Goal: Task Accomplishment & Management: Manage account settings

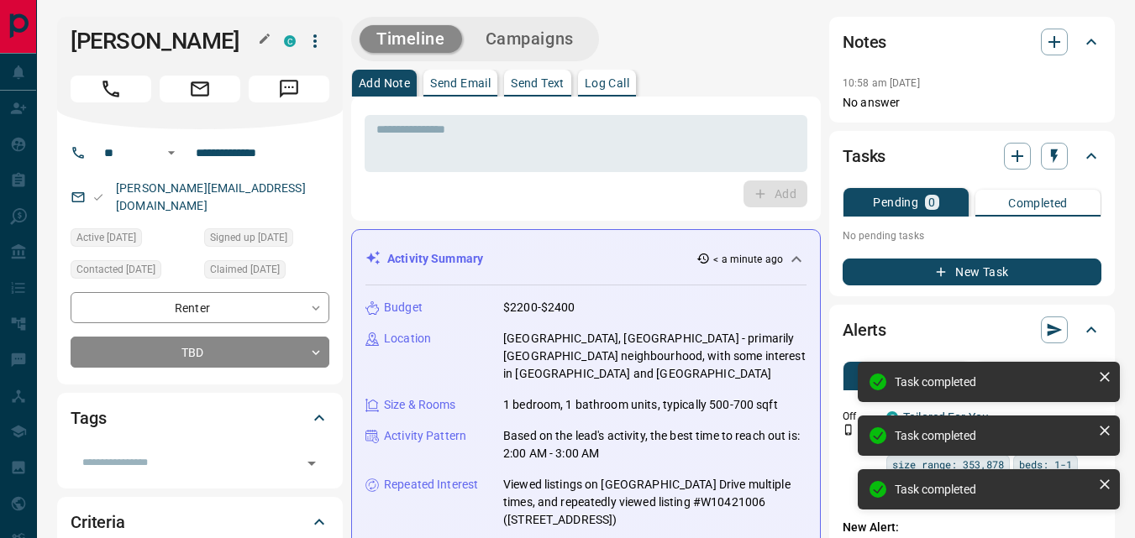
drag, startPoint x: 815, startPoint y: 109, endPoint x: 273, endPoint y: 39, distance: 546.3
click at [314, 45] on icon "button" at bounding box center [314, 40] width 3 height 13
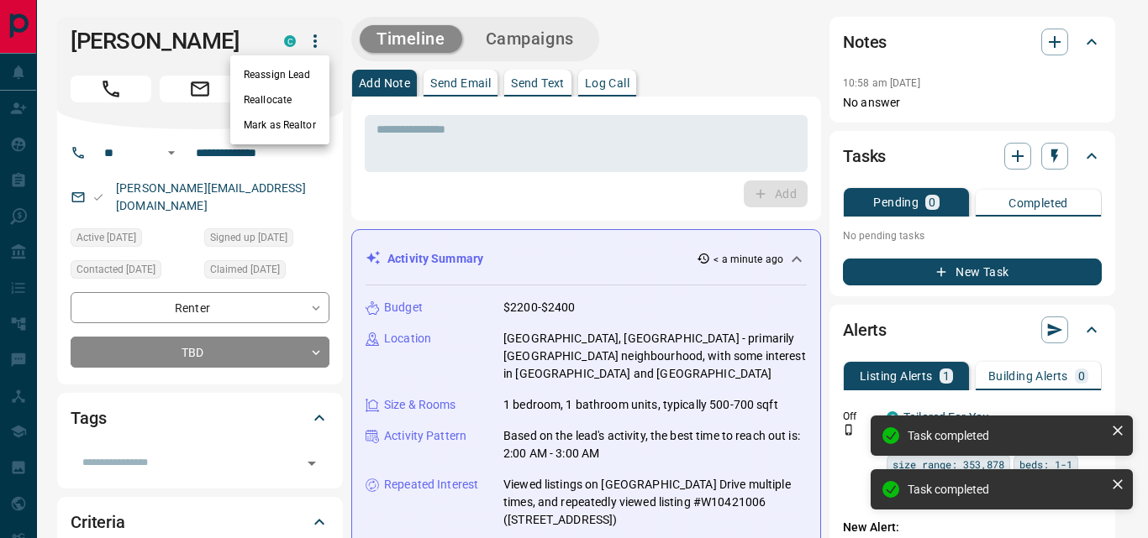
click at [283, 98] on li "Reallocate" at bounding box center [279, 99] width 99 height 25
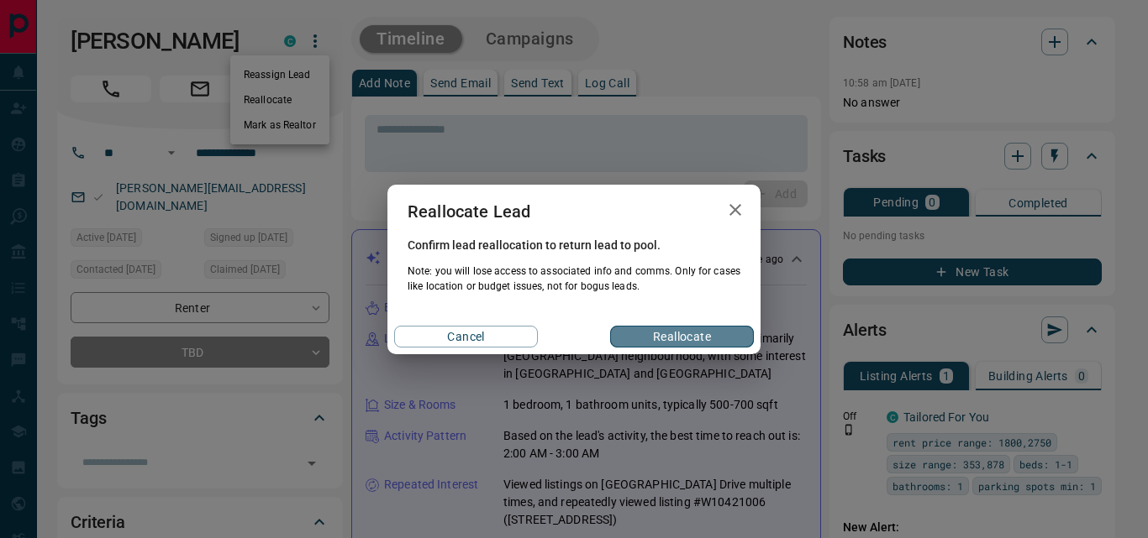
click at [657, 334] on button "Reallocate" at bounding box center [682, 337] width 144 height 22
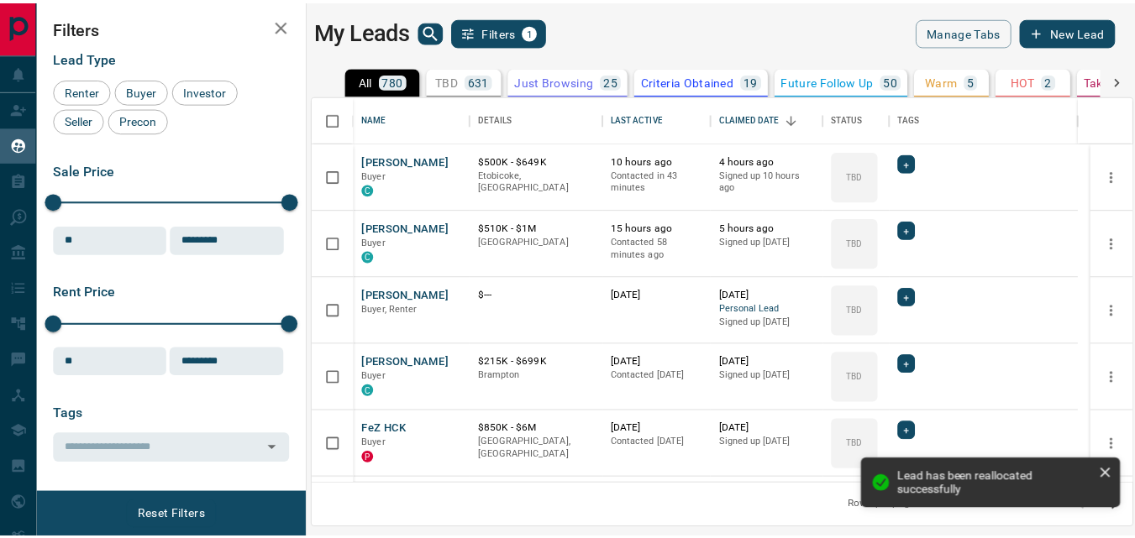
scroll to position [376, 817]
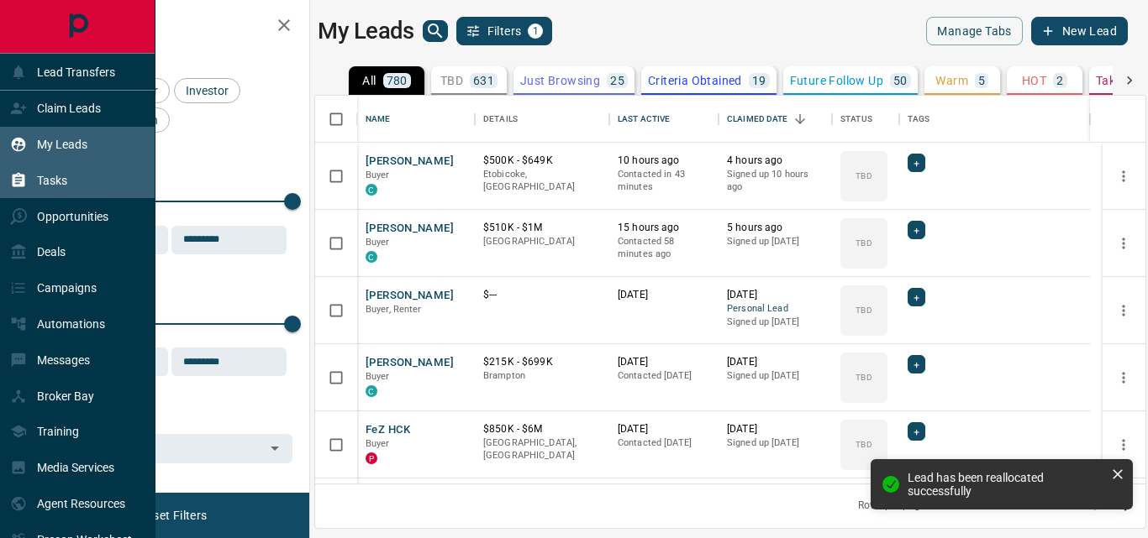
click at [57, 180] on p "Tasks" at bounding box center [52, 180] width 30 height 13
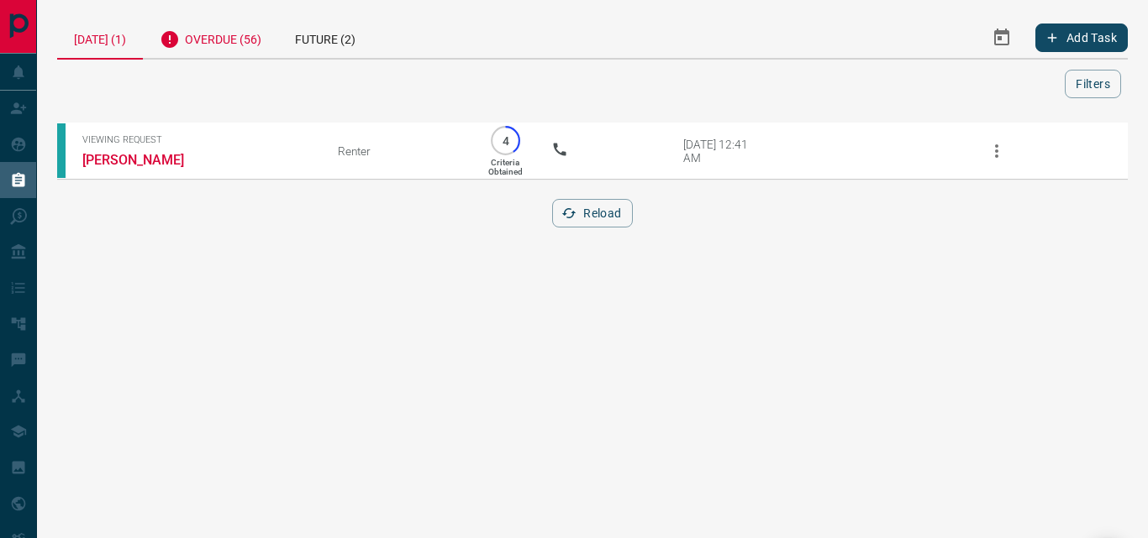
click at [226, 47] on div "Overdue (56)" at bounding box center [210, 37] width 135 height 41
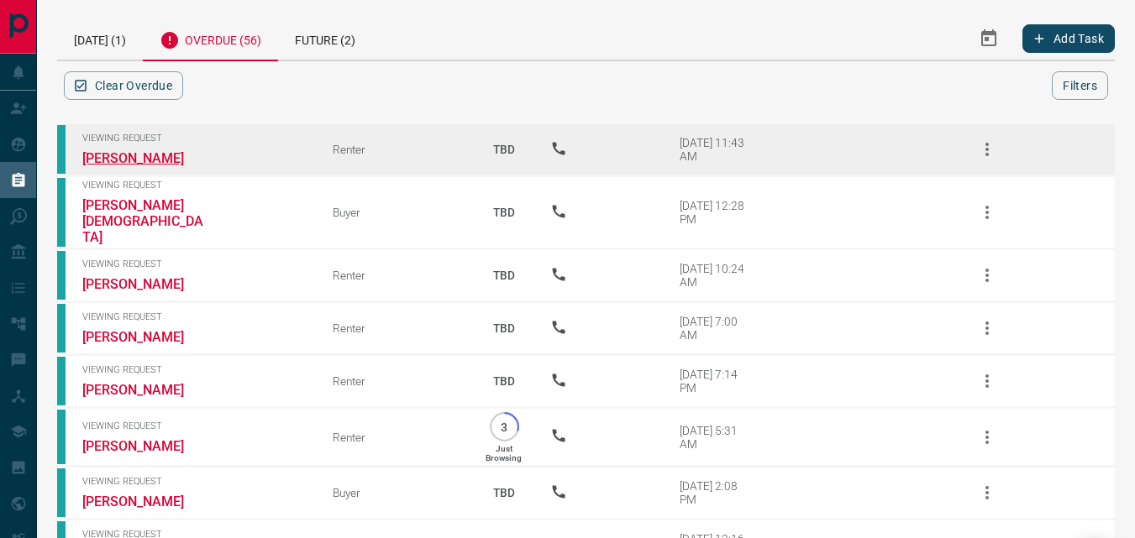
click at [157, 158] on link "[PERSON_NAME]" at bounding box center [145, 158] width 126 height 16
